Goal: Check status: Check status

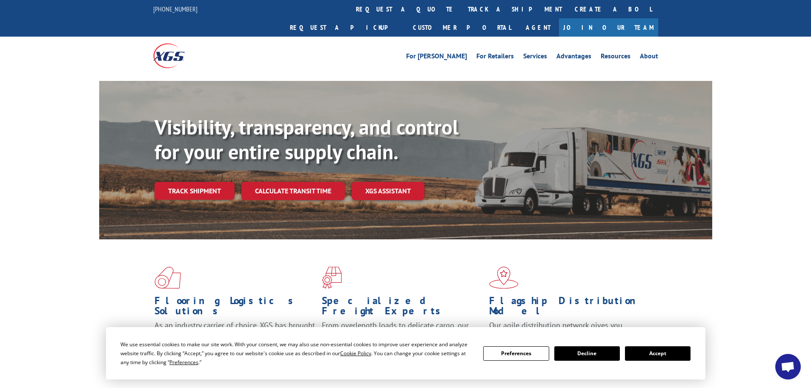
click at [655, 353] on button "Accept" at bounding box center [658, 353] width 66 height 14
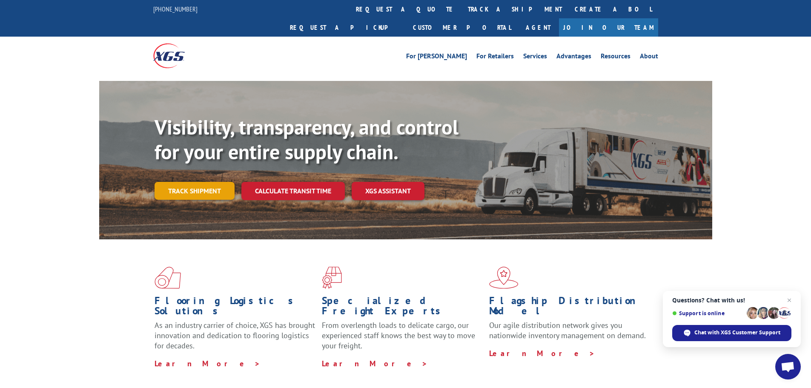
click at [195, 182] on link "Track shipment" at bounding box center [195, 191] width 80 height 18
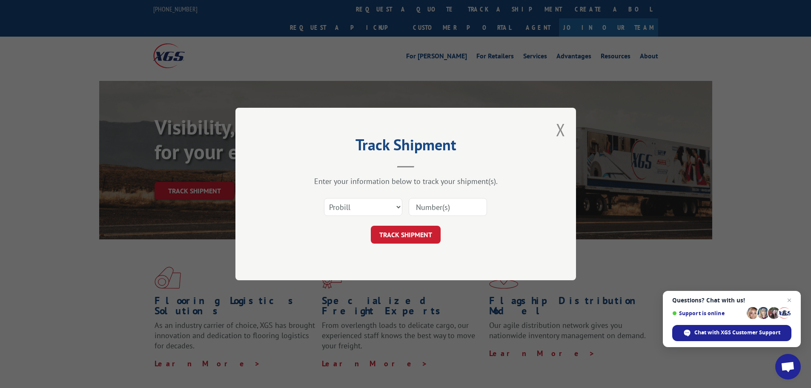
click at [418, 207] on input at bounding box center [448, 207] width 78 height 18
paste input "17502648"
type input "17502648"
click at [413, 239] on button "TRACK SHIPMENT" at bounding box center [406, 235] width 70 height 18
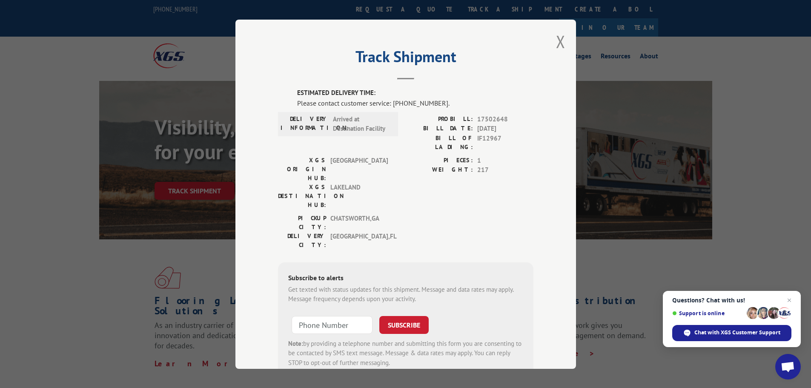
click at [444, 284] on div "Get texted with status updates for this shipment. Message and data rates may ap…" at bounding box center [405, 293] width 235 height 19
click at [556, 40] on button "Close modal" at bounding box center [560, 41] width 9 height 23
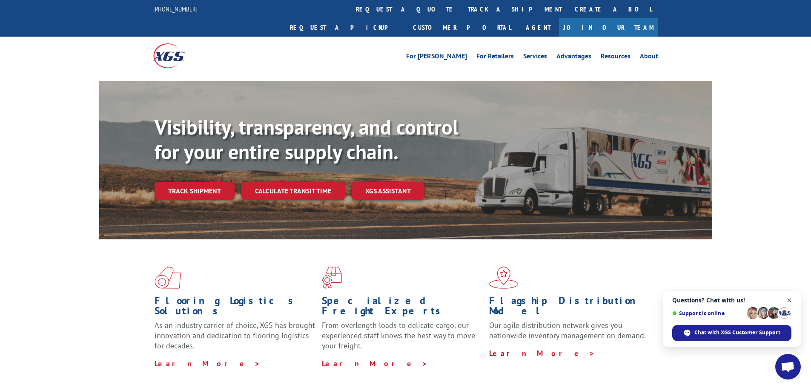
click at [789, 300] on span "Close chat" at bounding box center [789, 300] width 11 height 11
